Goal: Find specific page/section: Find specific page/section

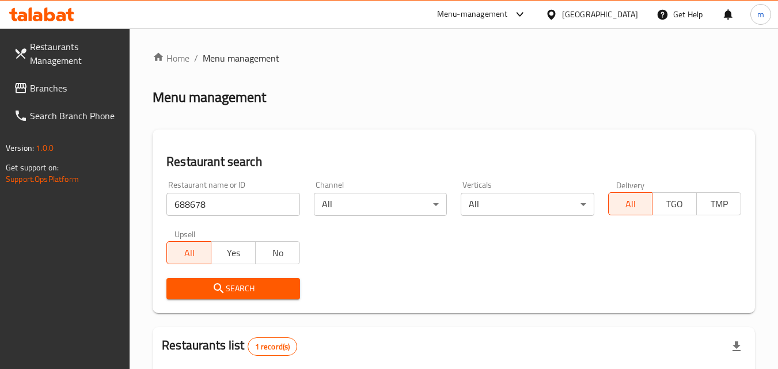
scroll to position [144, 0]
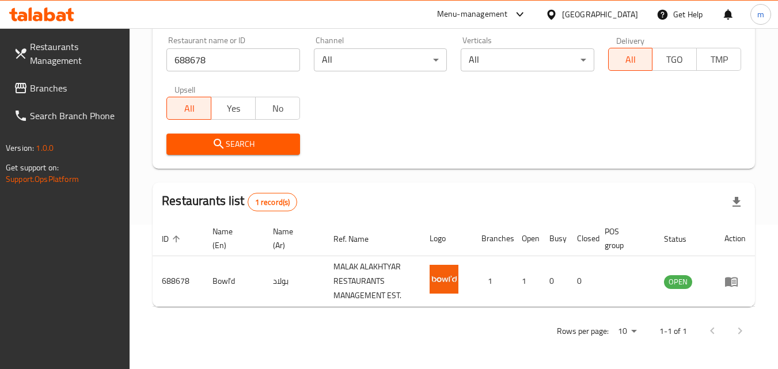
click at [596, 13] on div "[GEOGRAPHIC_DATA]" at bounding box center [600, 14] width 76 height 13
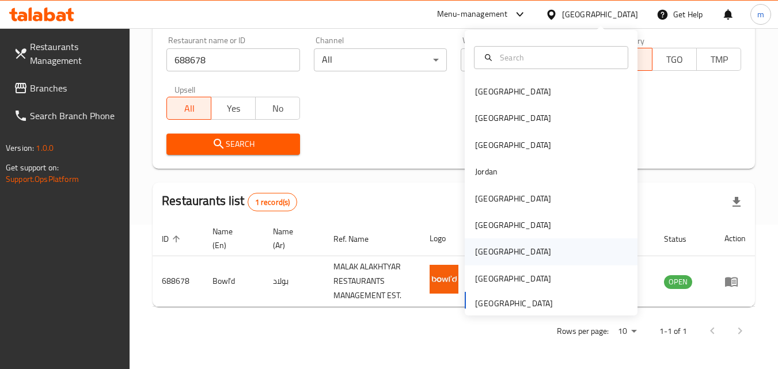
click at [481, 248] on div "Qatar" at bounding box center [513, 251] width 76 height 13
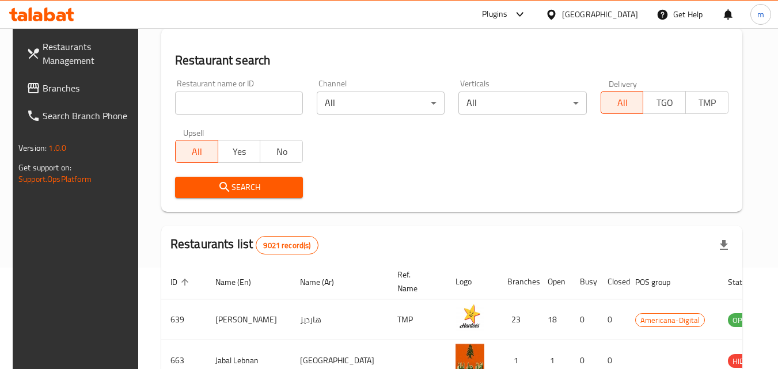
scroll to position [144, 0]
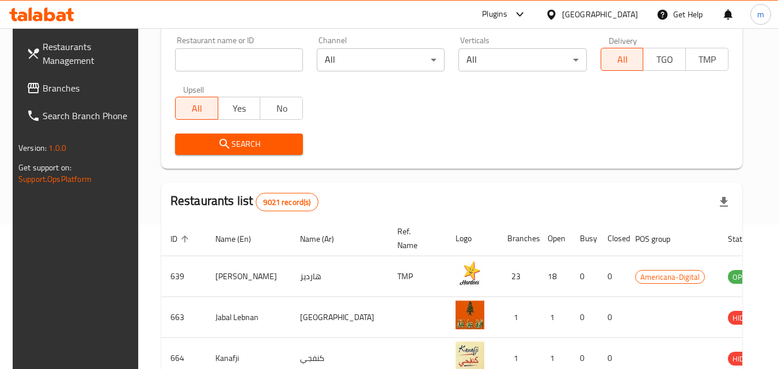
click at [43, 88] on span "Branches" at bounding box center [88, 88] width 91 height 14
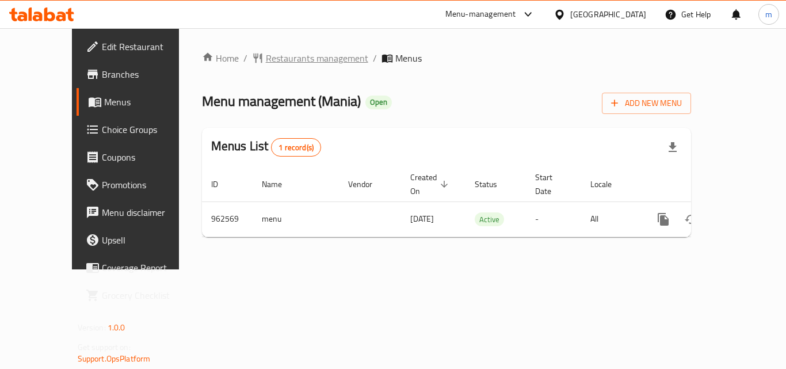
click at [287, 56] on span "Restaurants management" at bounding box center [317, 58] width 102 height 14
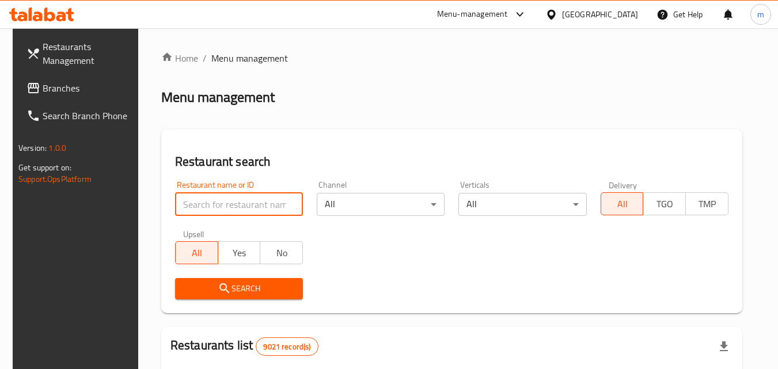
click at [226, 211] on input "search" at bounding box center [239, 204] width 128 height 23
paste input "659688"
type input "659688"
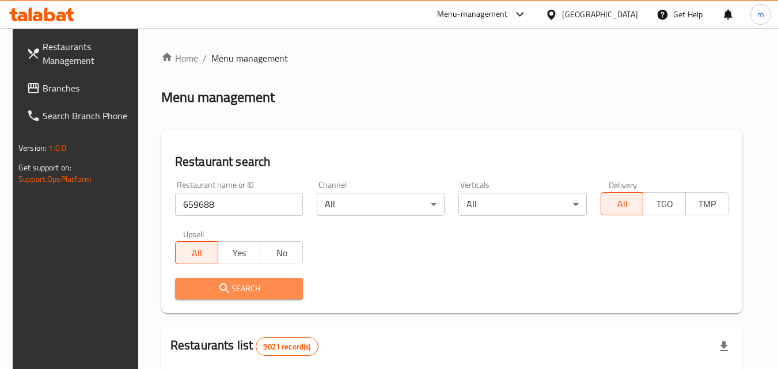
click at [209, 293] on span "Search" at bounding box center [238, 288] width 109 height 14
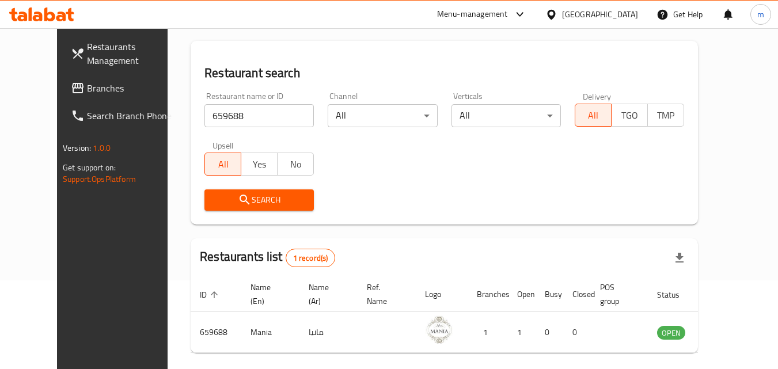
scroll to position [135, 0]
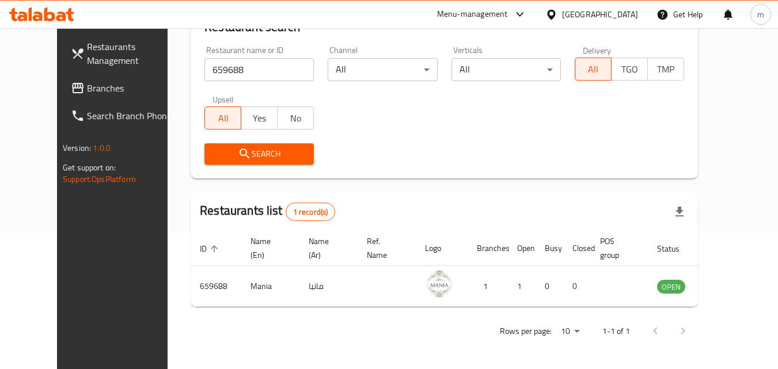
click at [555, 15] on icon at bounding box center [551, 14] width 8 height 10
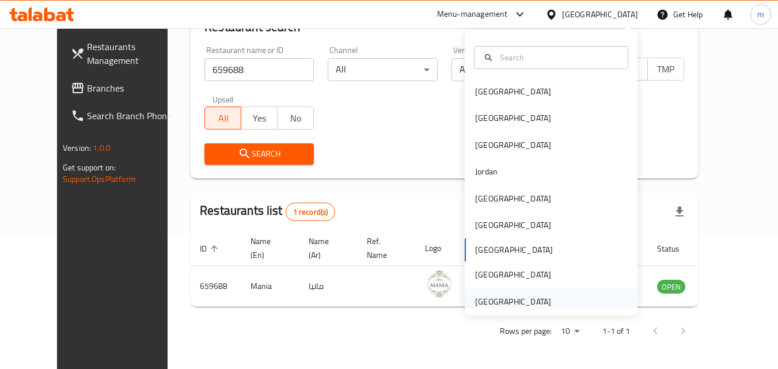
click at [494, 296] on div "[GEOGRAPHIC_DATA]" at bounding box center [513, 301] width 76 height 13
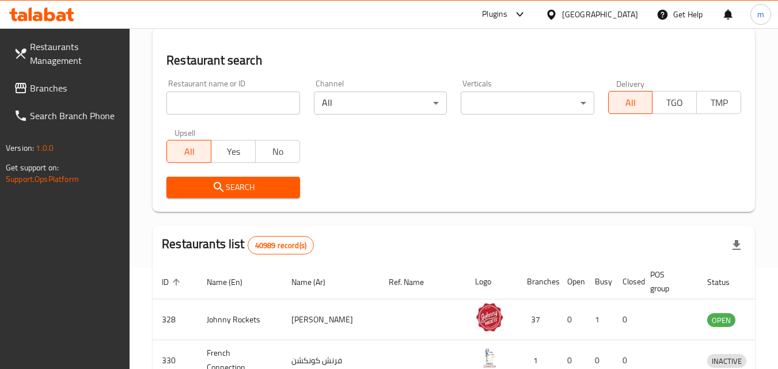
scroll to position [135, 0]
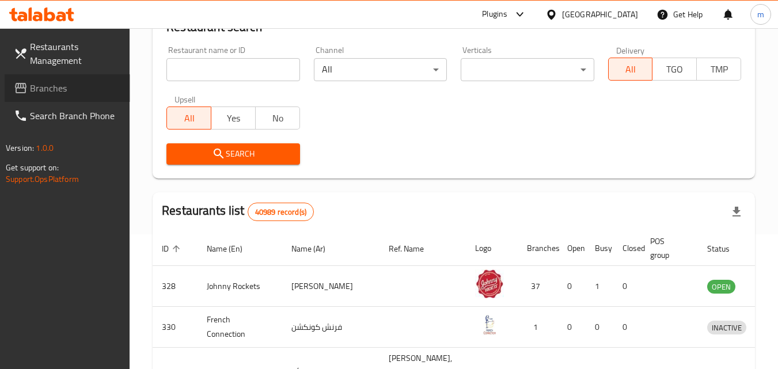
click at [69, 83] on span "Branches" at bounding box center [75, 88] width 91 height 14
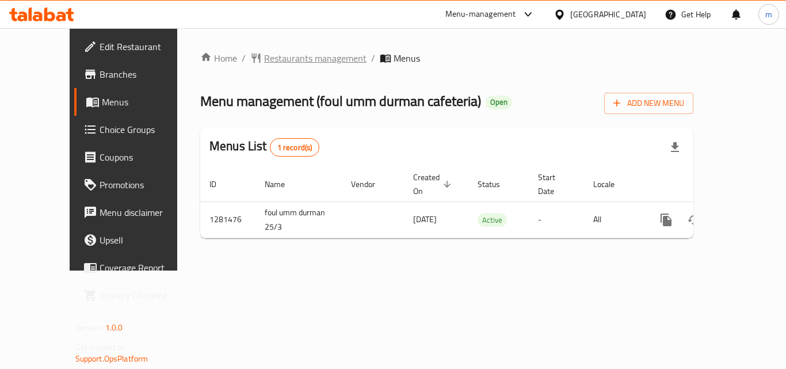
click at [297, 53] on span "Restaurants management" at bounding box center [315, 58] width 102 height 14
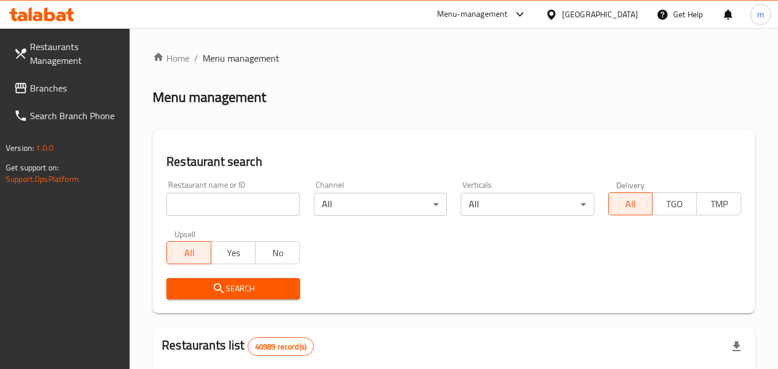
click at [229, 205] on input "search" at bounding box center [232, 204] width 133 height 23
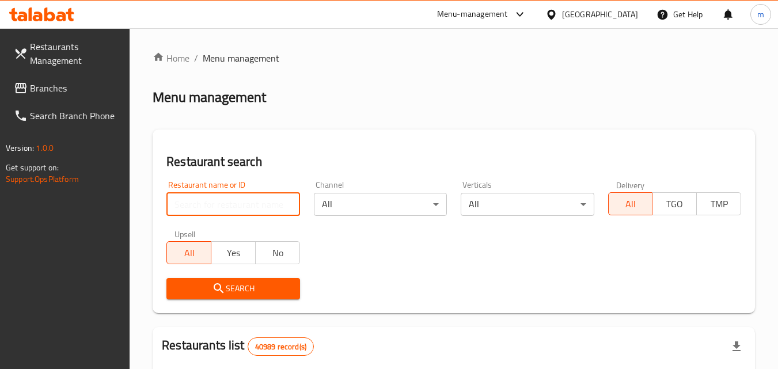
paste input "694401"
type input "694401"
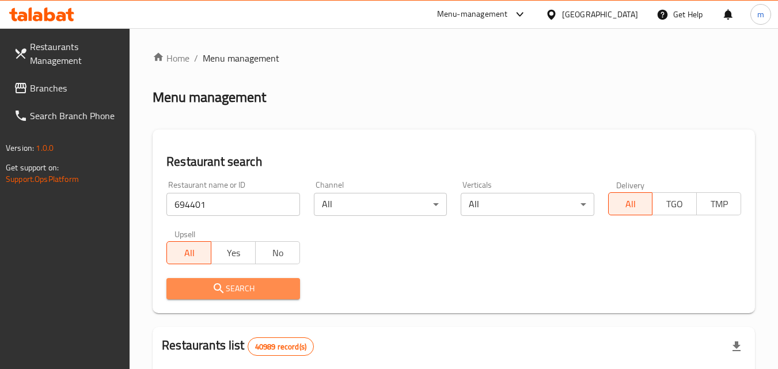
click at [228, 290] on span "Search" at bounding box center [233, 288] width 115 height 14
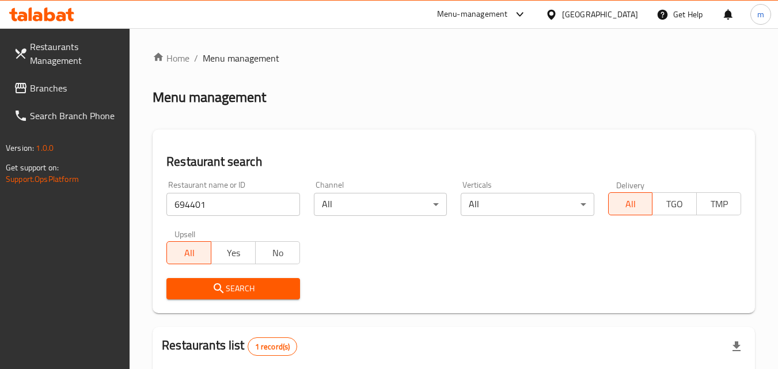
scroll to position [144, 0]
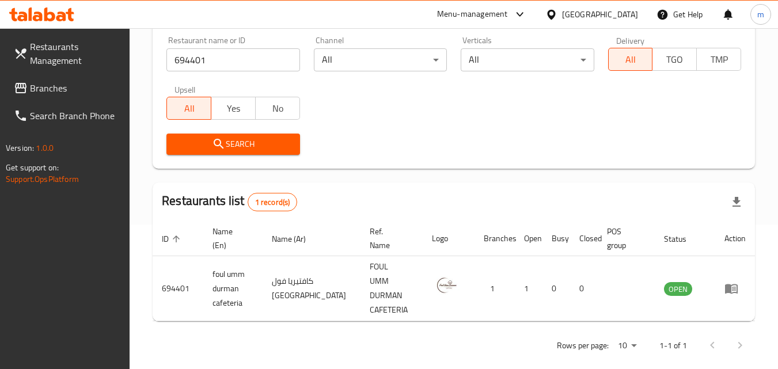
click at [54, 90] on span "Branches" at bounding box center [75, 88] width 91 height 14
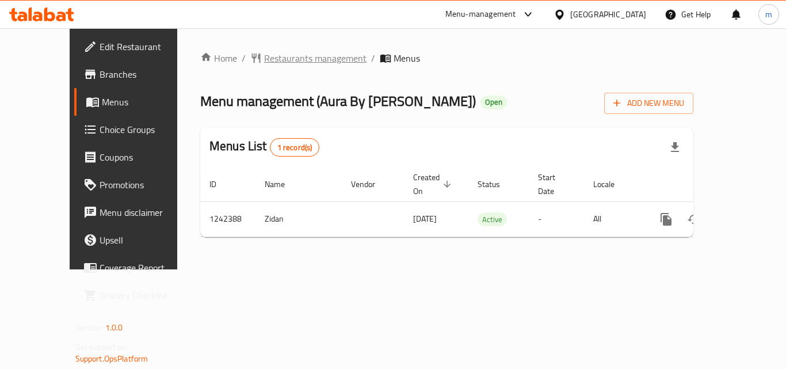
click at [283, 52] on span "Restaurants management" at bounding box center [315, 58] width 102 height 14
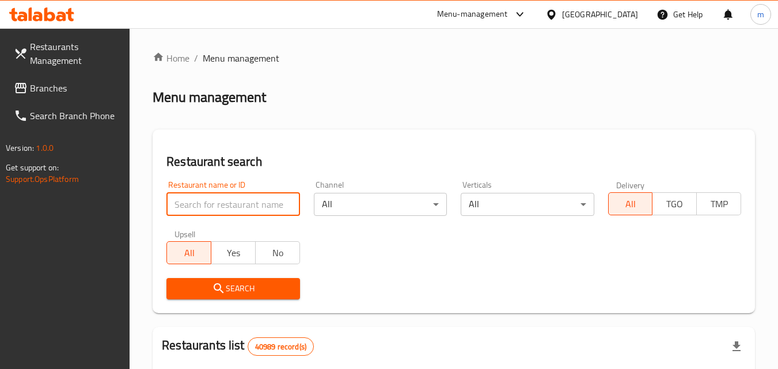
click at [226, 208] on input "search" at bounding box center [232, 204] width 133 height 23
paste input "681116"
type input "681116"
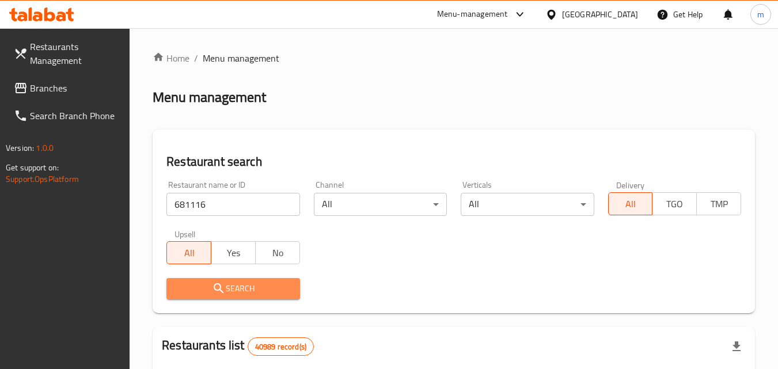
click at [205, 289] on span "Search" at bounding box center [233, 288] width 115 height 14
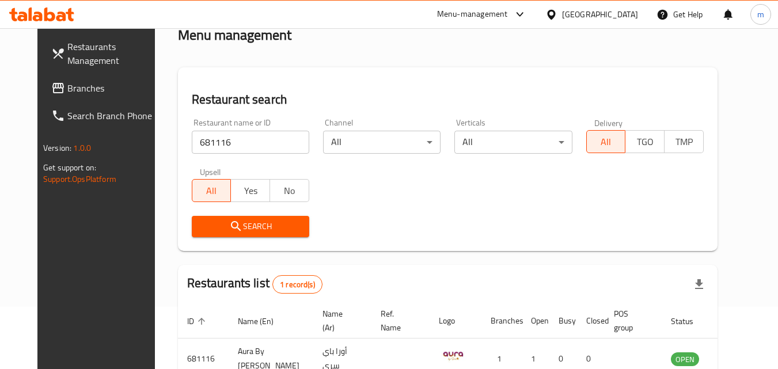
scroll to position [135, 0]
